Goal: Task Accomplishment & Management: Use online tool/utility

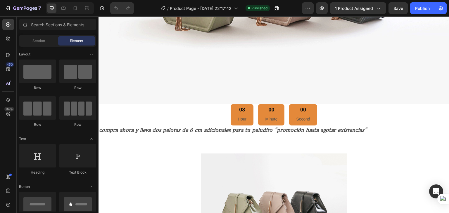
scroll to position [2532, 0]
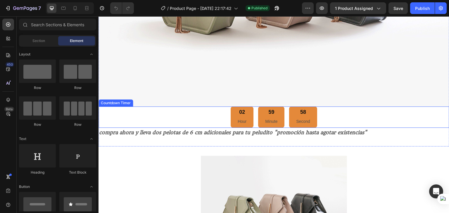
click at [215, 107] on div "02 Hour 59 Minute 58 Second" at bounding box center [273, 117] width 350 height 21
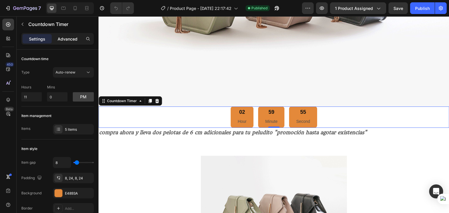
click at [74, 41] on p "Advanced" at bounding box center [68, 39] width 20 height 6
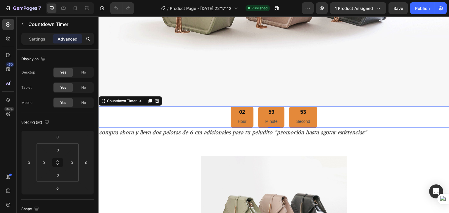
click at [74, 41] on p "Advanced" at bounding box center [68, 39] width 20 height 6
click at [314, 107] on div "51 Second" at bounding box center [303, 117] width 28 height 21
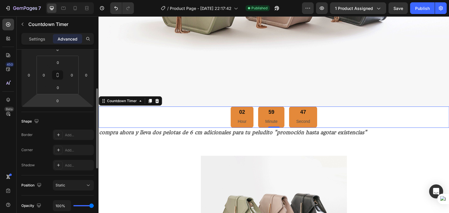
scroll to position [0, 0]
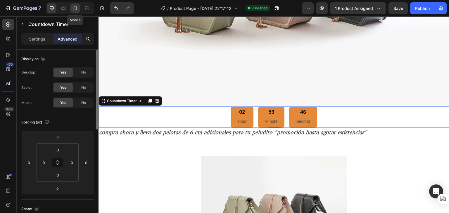
click at [76, 10] on icon at bounding box center [75, 8] width 3 height 4
type input "10"
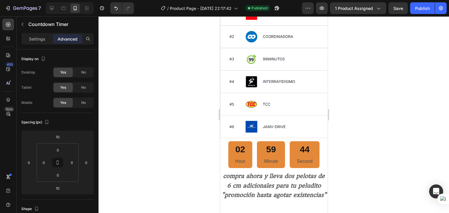
scroll to position [2207, 0]
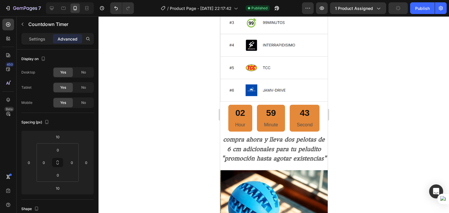
click at [278, 109] on div "59 Minute" at bounding box center [270, 118] width 28 height 27
click at [42, 41] on p "Settings" at bounding box center [37, 39] width 16 height 6
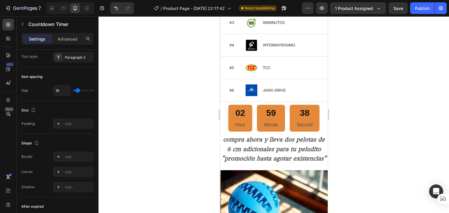
scroll to position [308, 0]
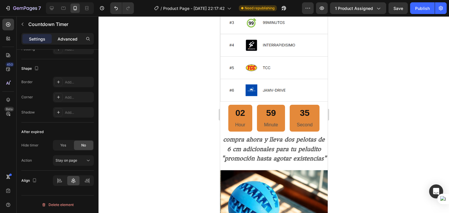
click at [69, 38] on p "Advanced" at bounding box center [68, 39] width 20 height 6
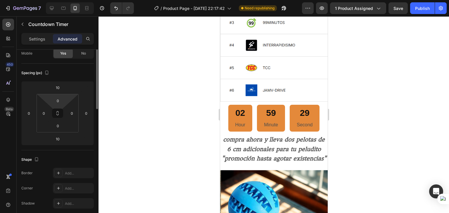
scroll to position [0, 0]
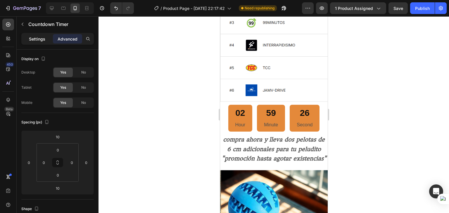
click at [38, 40] on p "Settings" at bounding box center [37, 39] width 16 height 6
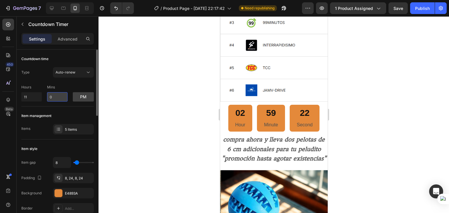
click at [53, 98] on input "0" at bounding box center [57, 96] width 20 height 9
type input "11"
click at [28, 98] on input "11" at bounding box center [31, 96] width 20 height 9
type input "1"
type input "0"
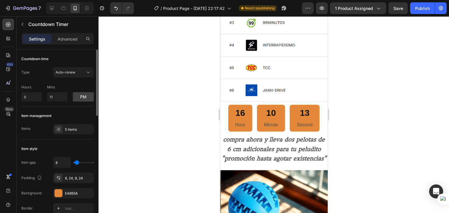
click at [70, 119] on div "Item management" at bounding box center [57, 115] width 72 height 9
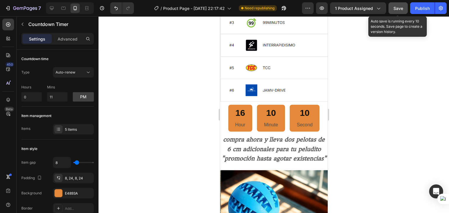
click at [401, 8] on span "Save" at bounding box center [398, 8] width 10 height 5
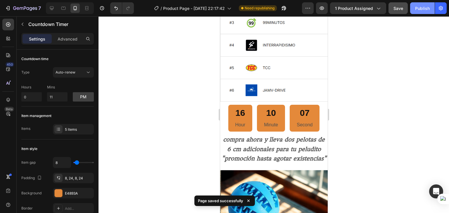
click at [417, 11] on div "Publish" at bounding box center [422, 8] width 15 height 6
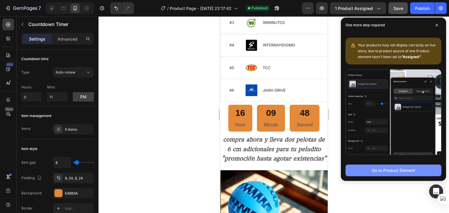
click at [399, 171] on div "Go to Product Element" at bounding box center [392, 170] width 43 height 6
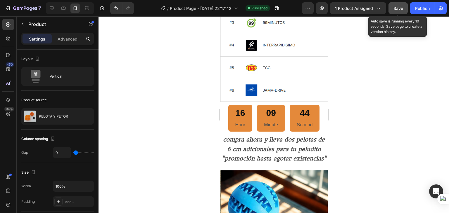
click at [395, 7] on span "Save" at bounding box center [398, 8] width 10 height 5
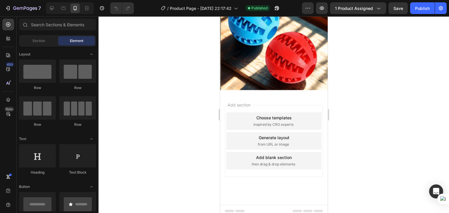
scroll to position [2044, 0]
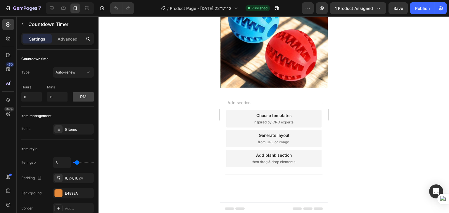
click at [55, 96] on input "11" at bounding box center [57, 96] width 20 height 9
click at [84, 98] on button "pm" at bounding box center [83, 96] width 21 height 9
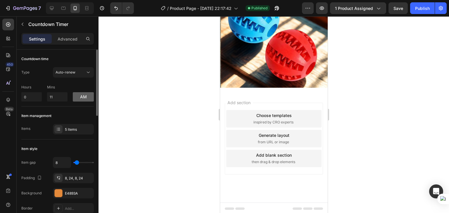
click at [84, 98] on button "am" at bounding box center [83, 96] width 21 height 9
click at [33, 97] on input "0" at bounding box center [31, 96] width 20 height 9
type input "10"
click at [58, 96] on input "11" at bounding box center [57, 96] width 20 height 9
type input "1"
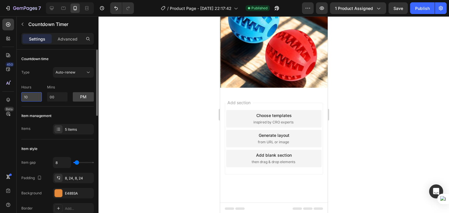
type input "0"
click at [33, 97] on input "10" at bounding box center [31, 96] width 20 height 9
type input "11"
click at [121, 101] on div at bounding box center [273, 114] width 350 height 197
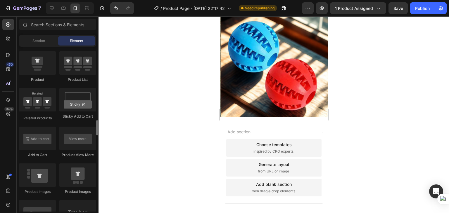
scroll to position [818, 0]
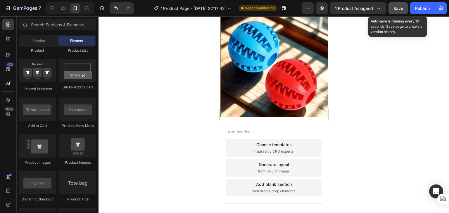
click at [397, 8] on span "Save" at bounding box center [398, 8] width 10 height 5
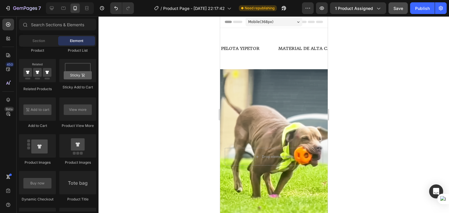
scroll to position [0, 0]
